Goal: Task Accomplishment & Management: Use online tool/utility

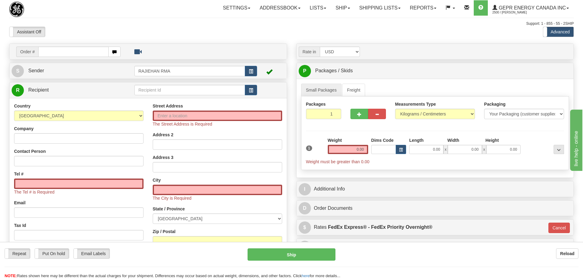
click at [392, 16] on nav "Toggle navigation Settings Shipping Preferences Fields Preferences New" at bounding box center [341, 8] width 466 height 16
click at [391, 4] on link "Shipping lists" at bounding box center [380, 7] width 51 height 15
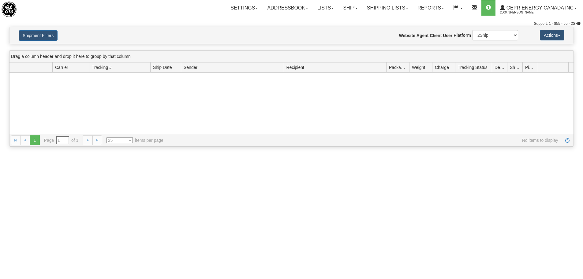
type input "From 09/21/2025 To 09/22/2025"
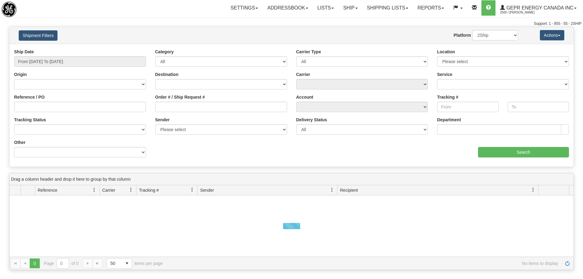
click at [445, 23] on div "Support: 1 - 855 - 55 - 2SHIP" at bounding box center [292, 23] width 580 height 5
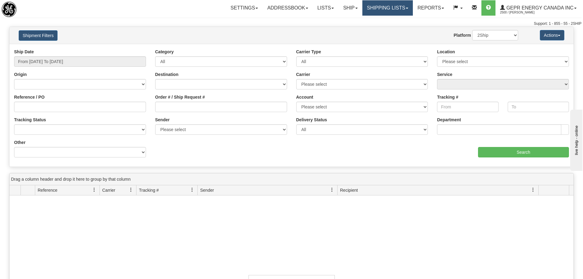
click at [406, 9] on span at bounding box center [407, 8] width 2 height 1
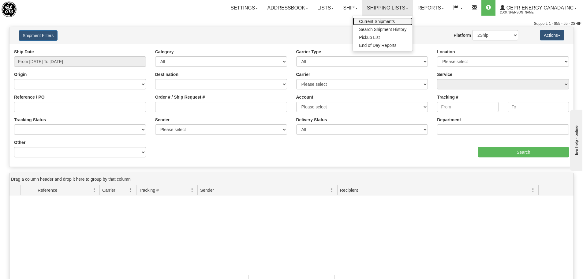
click at [394, 19] on link "Current Shipments" at bounding box center [383, 21] width 60 height 8
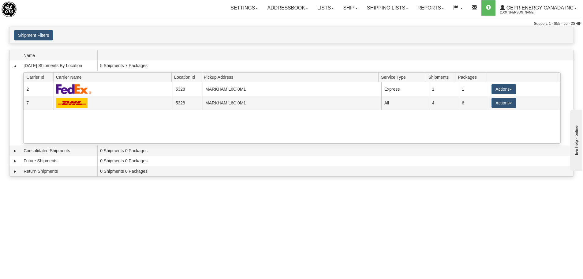
drag, startPoint x: 171, startPoint y: 163, endPoint x: 150, endPoint y: 191, distance: 34.6
click at [171, 163] on td "0 Shipments 0 Packages" at bounding box center [335, 161] width 476 height 10
click at [264, 220] on div "Toggle navigation Settings Shipping Preferences Fields Preferences New Recipien…" at bounding box center [291, 139] width 583 height 279
click at [261, 49] on div "× Request Pickup Close × Closing Shipments Close × Your documents are ready Lab…" at bounding box center [291, 103] width 583 height 153
click at [390, 14] on link "Shipping lists" at bounding box center [387, 7] width 51 height 15
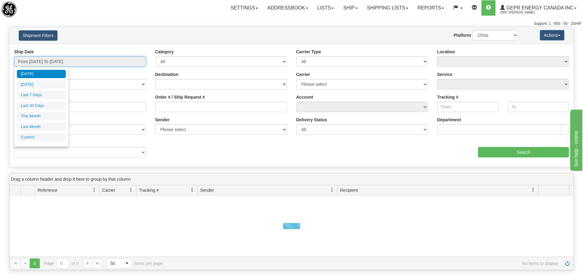
click at [82, 66] on input "From 09/21/2025 To 09/22/2025" at bounding box center [80, 61] width 132 height 10
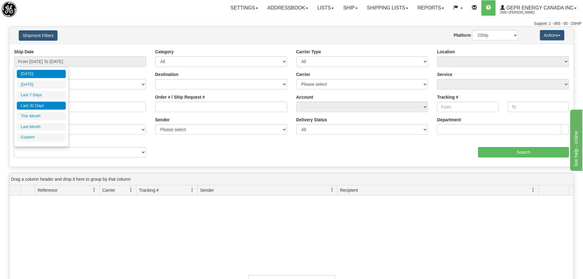
click at [54, 106] on li "Last 30 Days" at bounding box center [41, 106] width 49 height 8
type input "From 08/24/2025 To 09/22/2025"
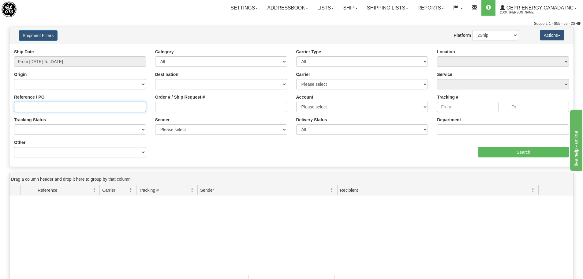
click at [54, 106] on input "Reference / PO" at bounding box center [80, 107] width 132 height 10
paste input "Cleyton"
type input "Cleyton"
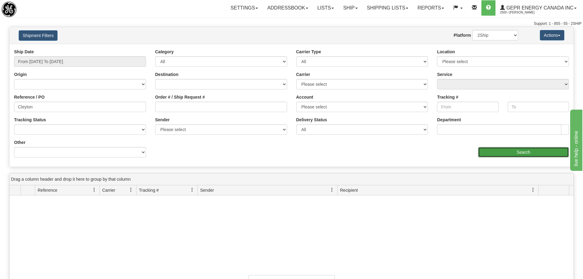
click at [511, 150] on input "Search" at bounding box center [523, 152] width 91 height 10
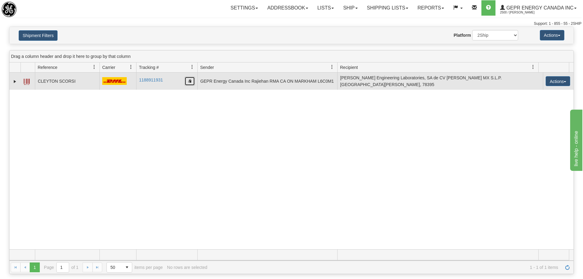
click at [189, 82] on button "button" at bounding box center [190, 81] width 10 height 9
click at [17, 84] on td at bounding box center [14, 81] width 11 height 17
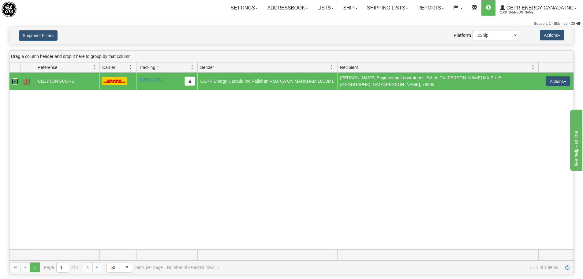
click at [16, 81] on link "Expand" at bounding box center [15, 81] width 6 height 6
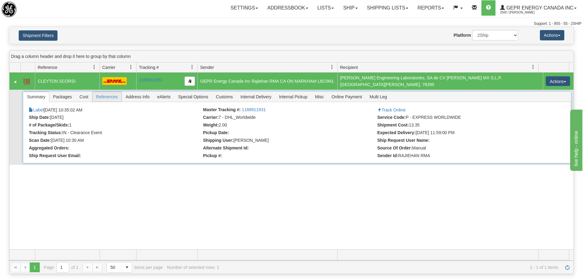
click at [115, 92] on span "References" at bounding box center [106, 97] width 29 height 10
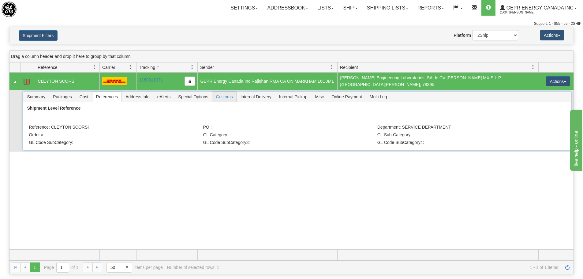
click at [231, 97] on span "Customs" at bounding box center [224, 97] width 24 height 10
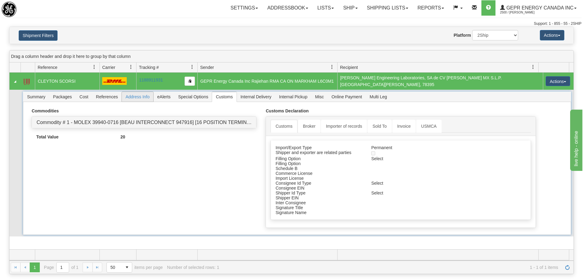
click at [139, 93] on span "Address Info" at bounding box center [138, 97] width 32 height 10
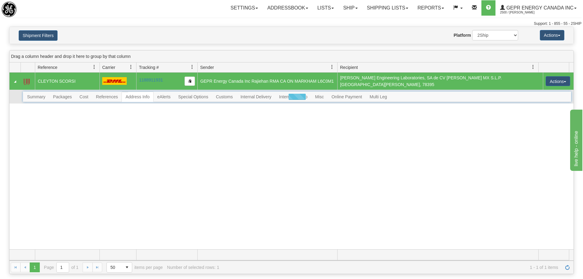
click at [103, 94] on div at bounding box center [297, 97] width 548 height 10
click at [50, 92] on div at bounding box center [297, 97] width 548 height 10
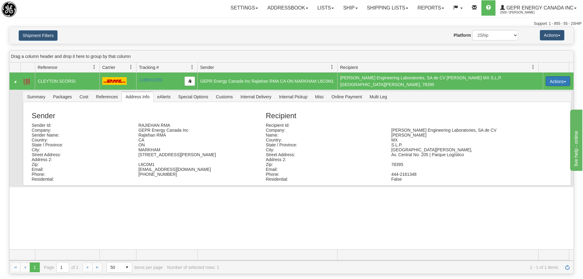
click at [553, 79] on button "Actions" at bounding box center [558, 81] width 24 height 10
drag, startPoint x: 180, startPoint y: 2, endPoint x: 167, endPoint y: 2, distance: 13.5
click at [180, 2] on div "Settings Shipping Preferences Fields Preferences New Store Connections Addressb…" at bounding box center [342, 7] width 478 height 15
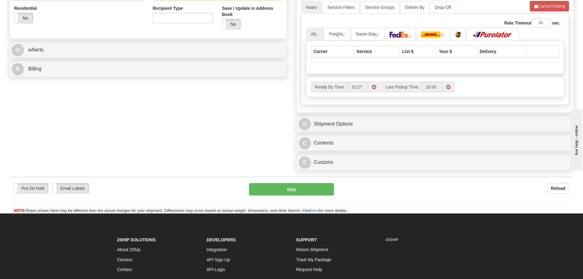
scroll to position [245, 0]
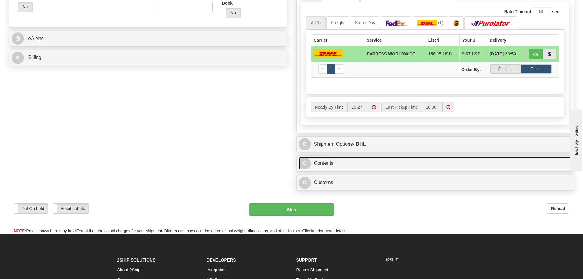
click at [353, 161] on link "C Contents" at bounding box center [435, 163] width 273 height 13
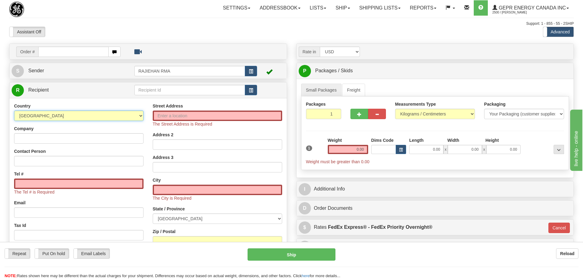
click at [96, 114] on select "[GEOGRAPHIC_DATA] [GEOGRAPHIC_DATA] [GEOGRAPHIC_DATA] [GEOGRAPHIC_DATA] [US_STA…" at bounding box center [78, 116] width 129 height 10
click at [14, 111] on select "[GEOGRAPHIC_DATA] [GEOGRAPHIC_DATA] [GEOGRAPHIC_DATA] [GEOGRAPHIC_DATA] [US_STA…" at bounding box center [78, 116] width 129 height 10
click at [77, 117] on select "[GEOGRAPHIC_DATA] [GEOGRAPHIC_DATA] [GEOGRAPHIC_DATA] [GEOGRAPHIC_DATA] [US_STA…" at bounding box center [78, 116] width 129 height 10
select select "US"
click at [14, 111] on select "[GEOGRAPHIC_DATA] [GEOGRAPHIC_DATA] [GEOGRAPHIC_DATA] [GEOGRAPHIC_DATA] [US_STA…" at bounding box center [78, 116] width 129 height 10
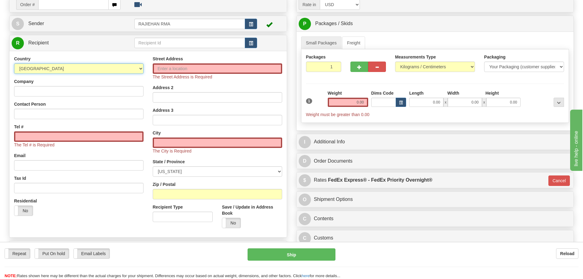
scroll to position [92, 0]
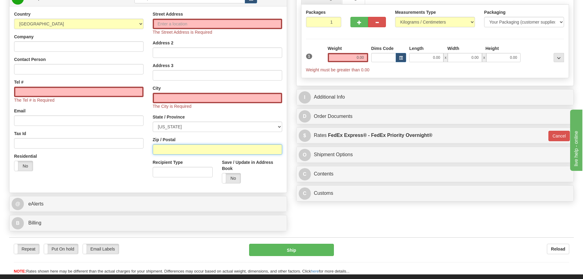
click at [172, 152] on input "Zip / Postal" at bounding box center [217, 149] width 129 height 10
paste input "75227"
type input "75227"
click at [283, 177] on div "Save / Update in Address Book Yes No" at bounding box center [251, 173] width 69 height 29
type input "DALLAS"
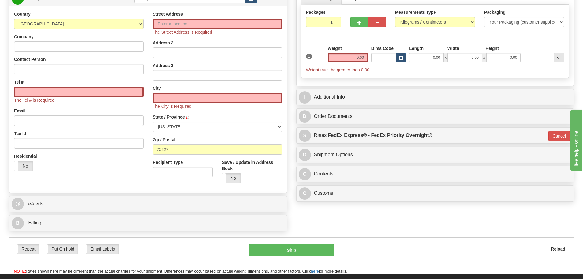
select select "[GEOGRAPHIC_DATA]"
click at [350, 57] on input "0.00" at bounding box center [348, 57] width 40 height 9
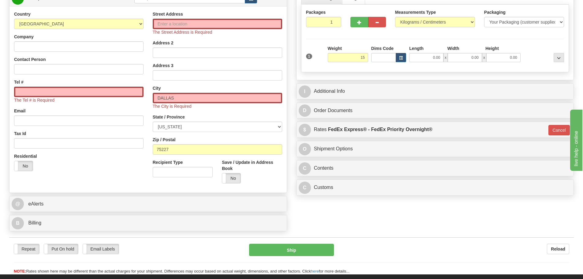
type input "15.00"
type input "01"
click at [355, 43] on div "Packages 1 1 Measurements Type" at bounding box center [435, 39] width 268 height 68
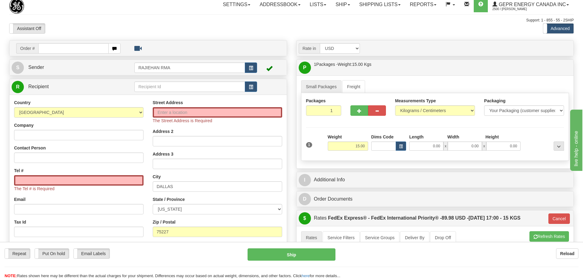
scroll to position [0, 0]
